Goal: Find specific page/section

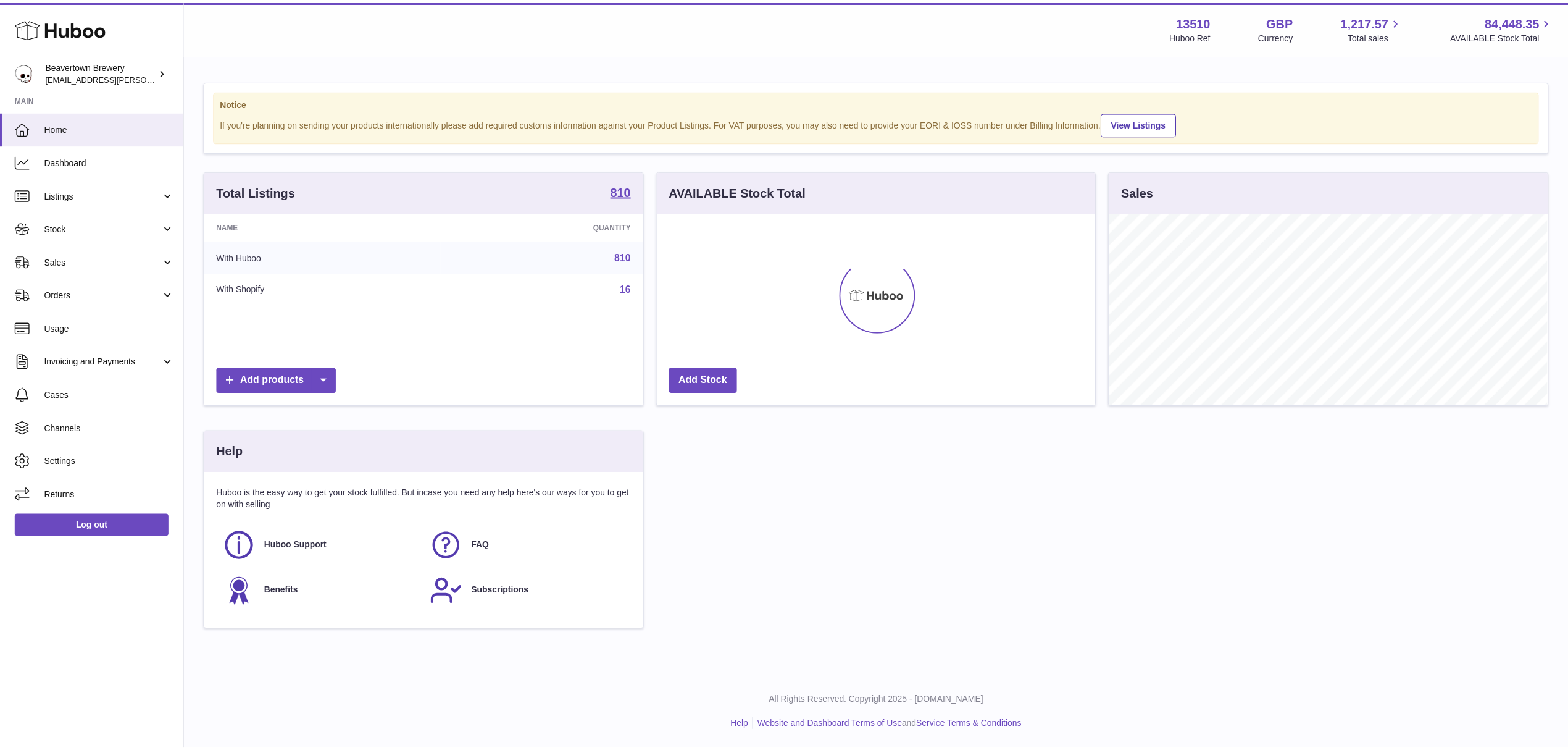
scroll to position [193, 442]
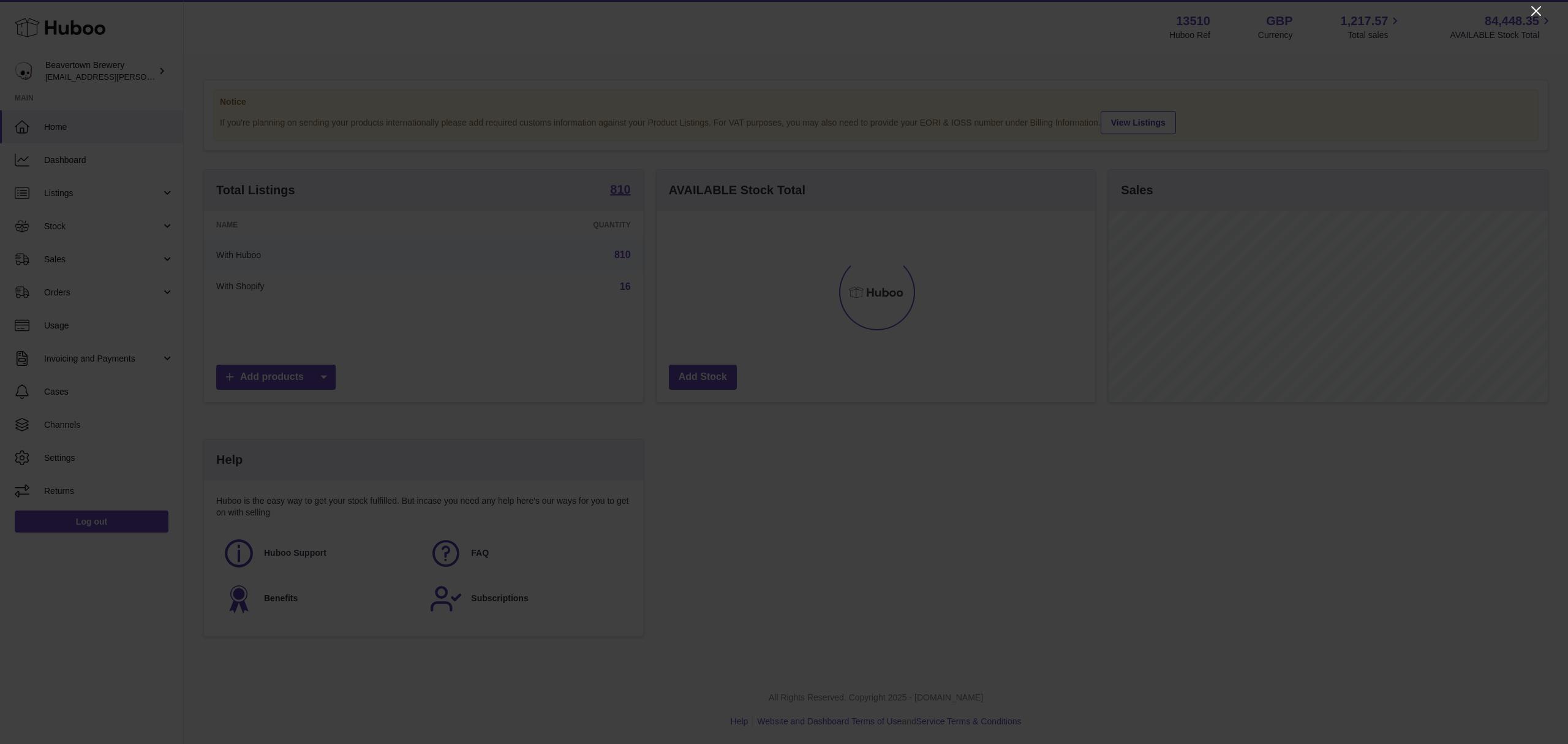
click at [1538, 12] on icon "Close" at bounding box center [1535, 11] width 10 height 10
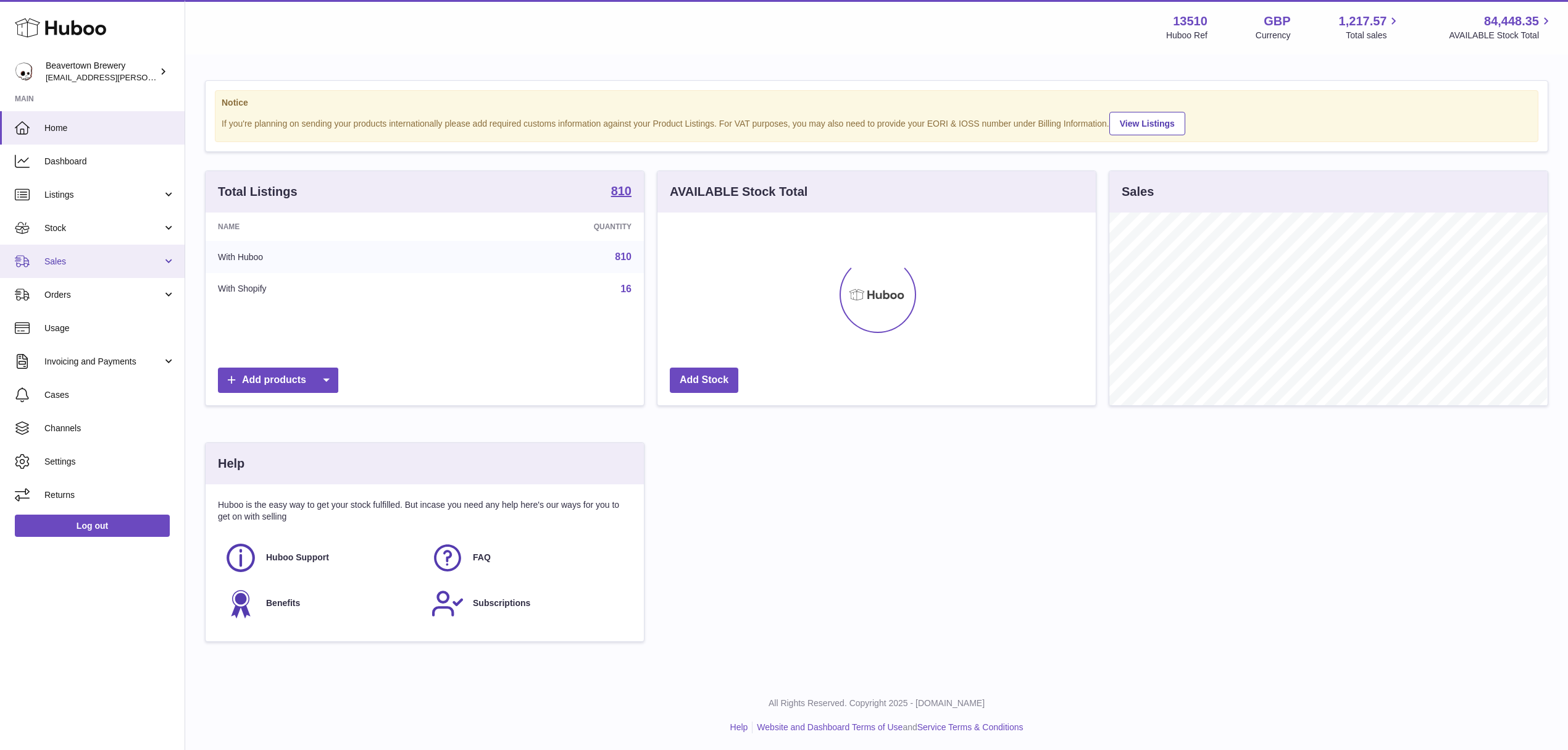
drag, startPoint x: 52, startPoint y: 251, endPoint x: 54, endPoint y: 258, distance: 7.3
click at [52, 251] on link "Sales" at bounding box center [93, 261] width 185 height 34
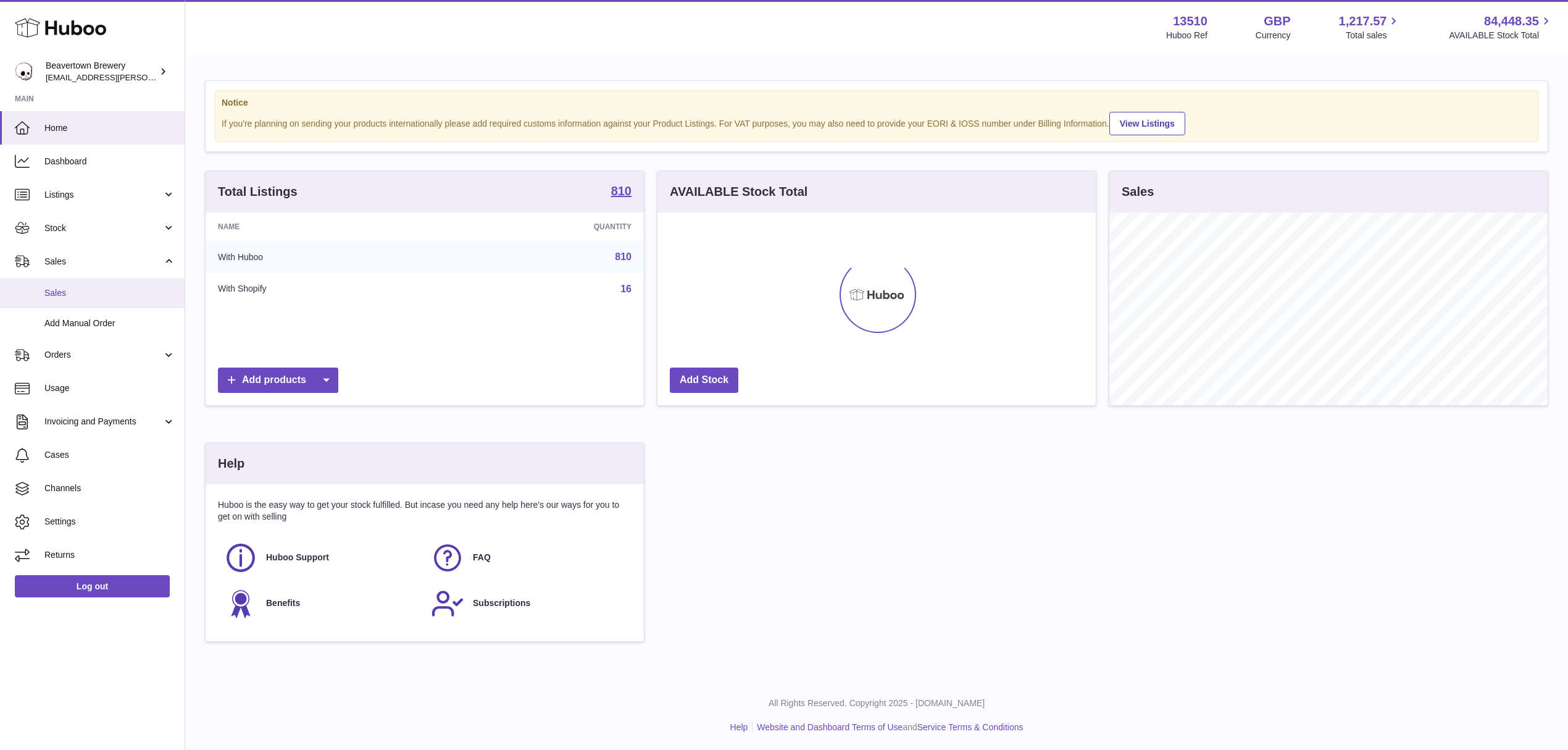
click at [59, 294] on span "Sales" at bounding box center [110, 293] width 131 height 12
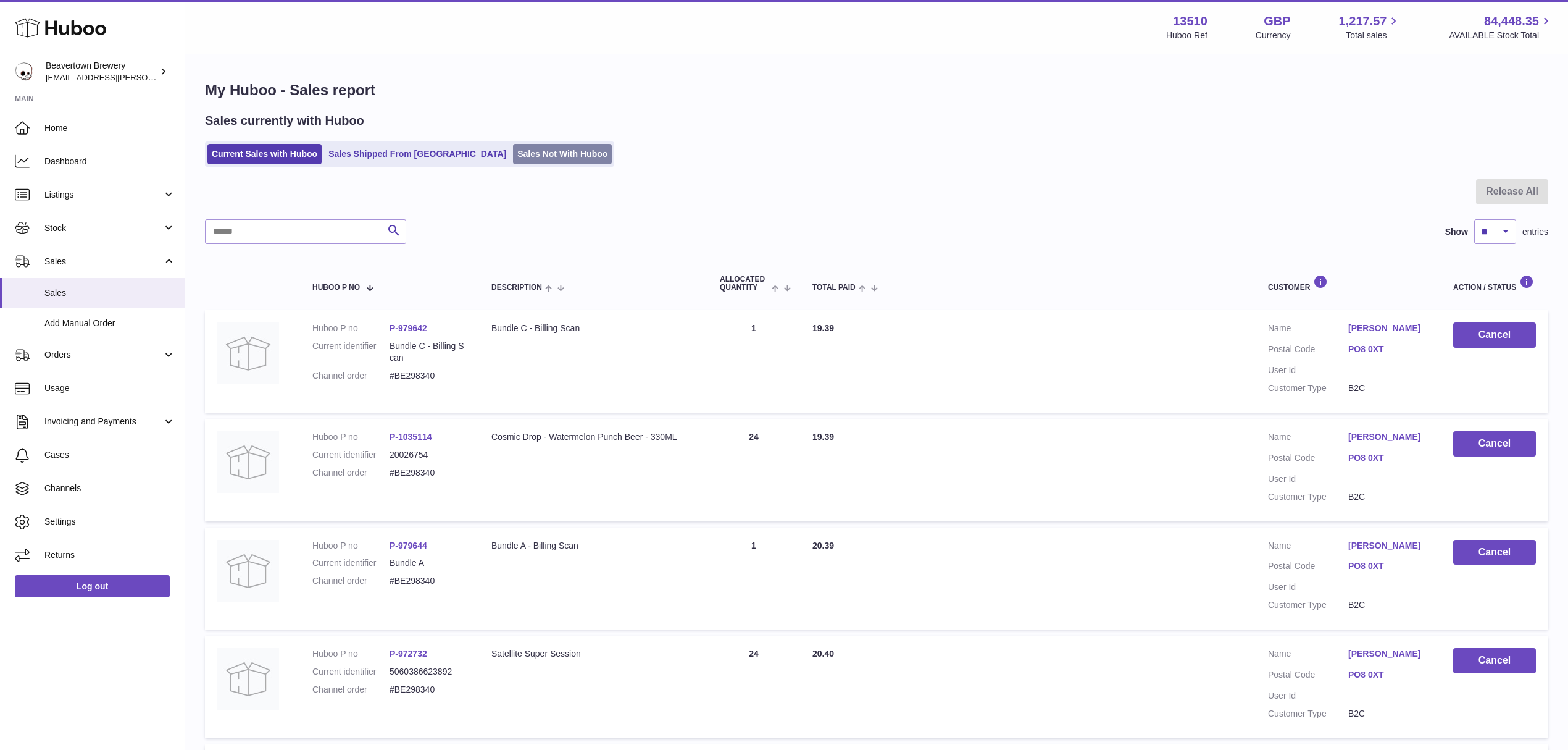
click at [526, 156] on link "Sales Not With Huboo" at bounding box center [562, 153] width 98 height 20
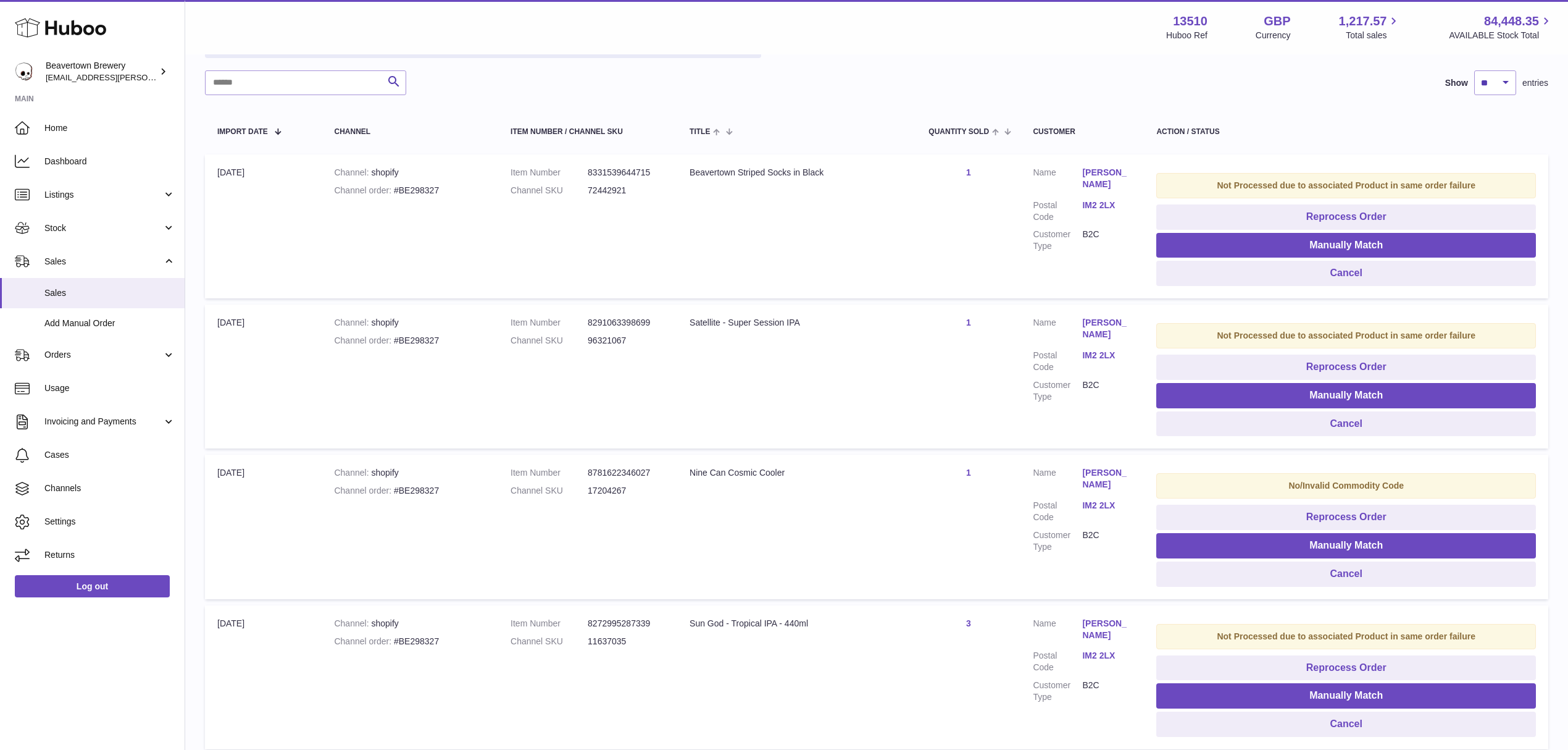
scroll to position [412, 0]
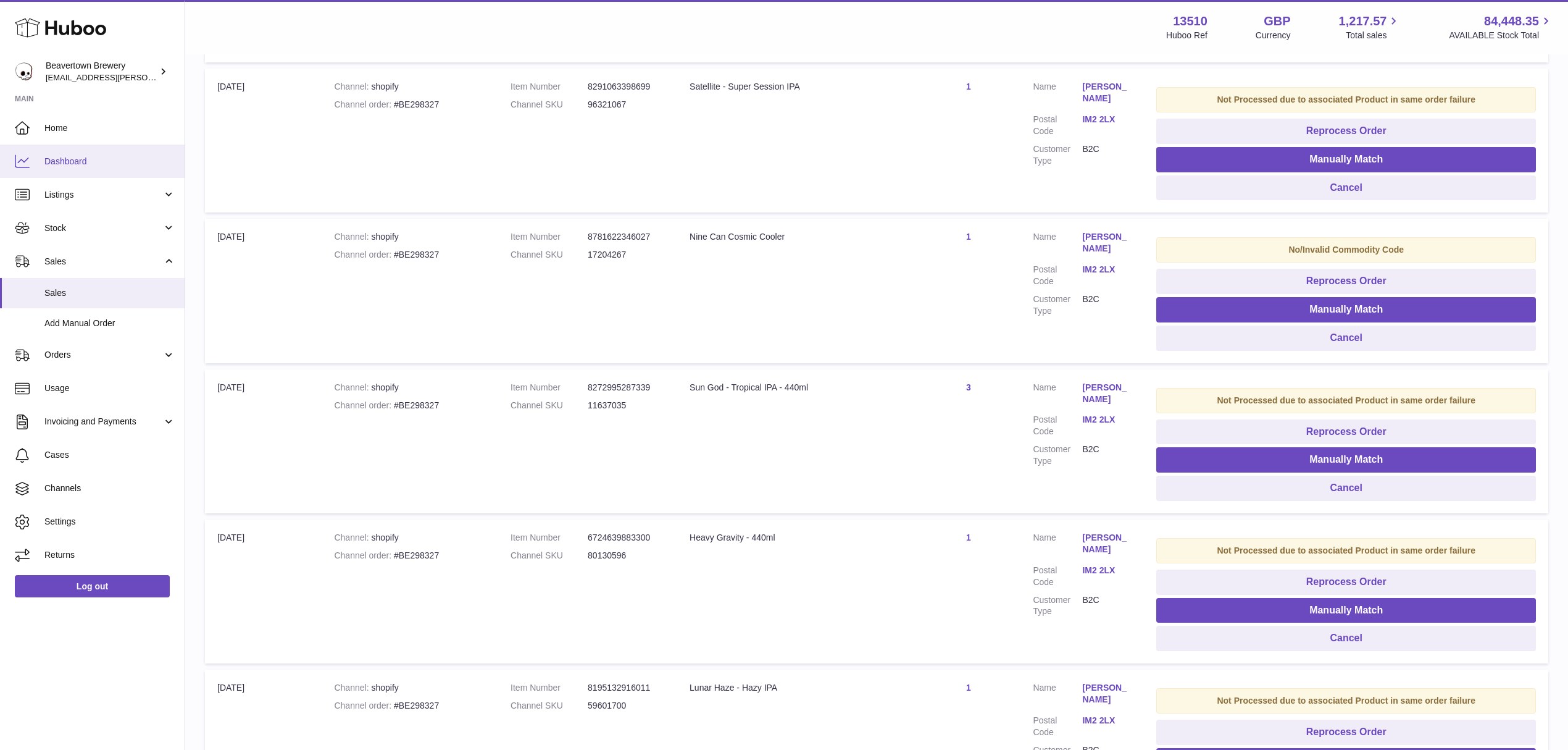
click at [87, 157] on span "Dashboard" at bounding box center [110, 161] width 131 height 12
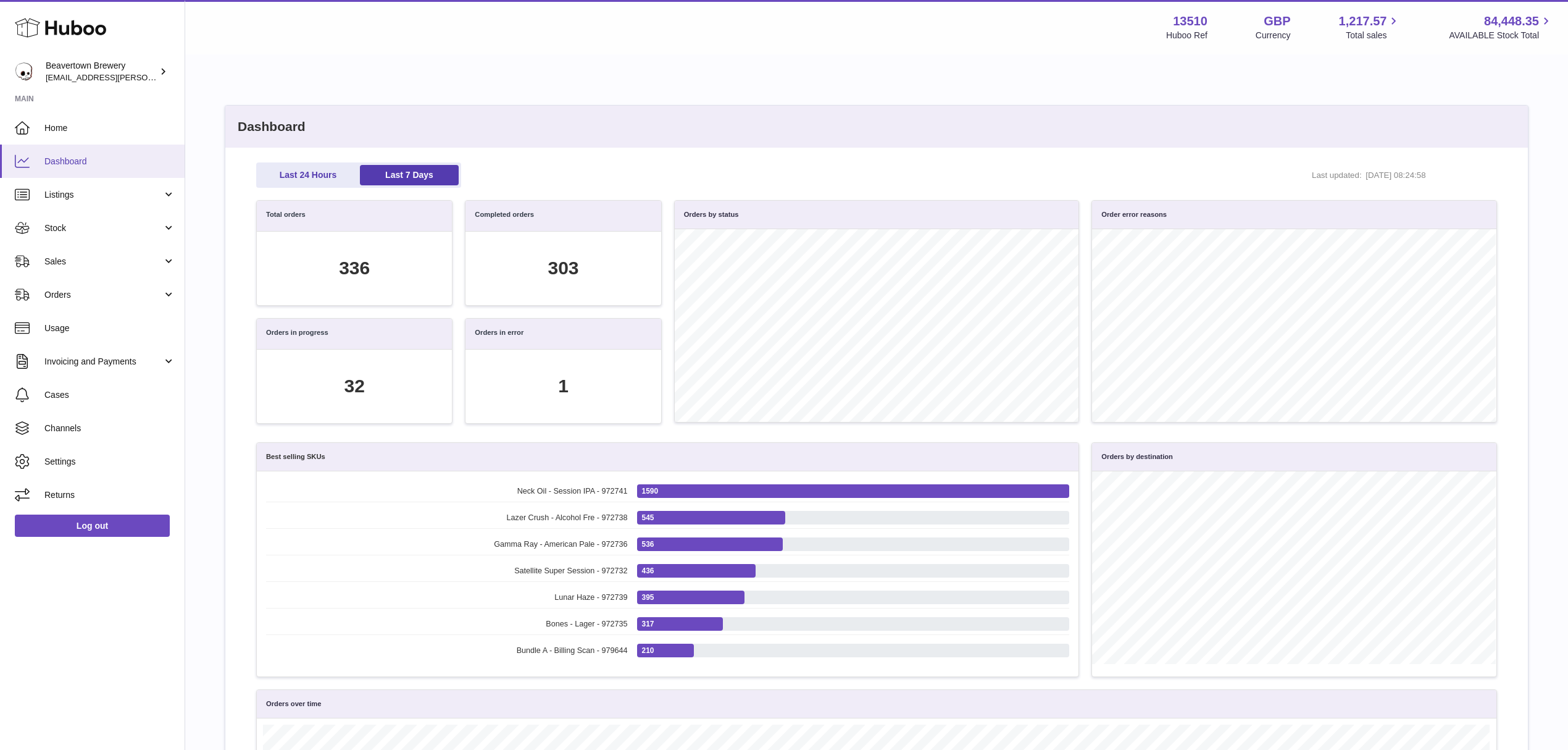
scroll to position [142, 1226]
